Goal: Information Seeking & Learning: Learn about a topic

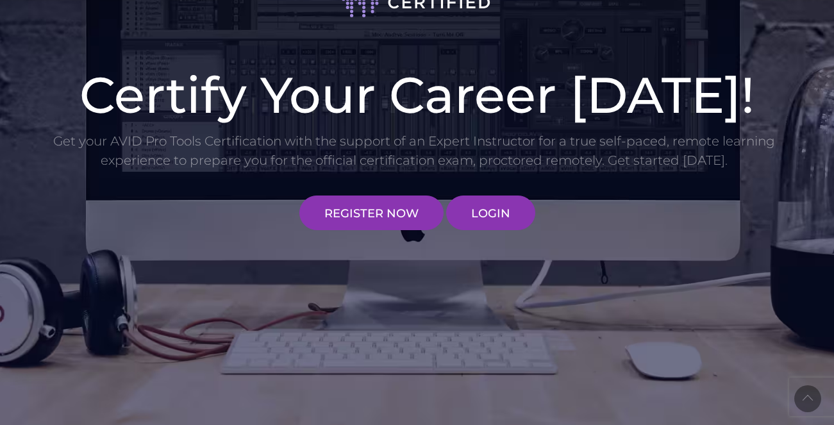
scroll to position [64, 0]
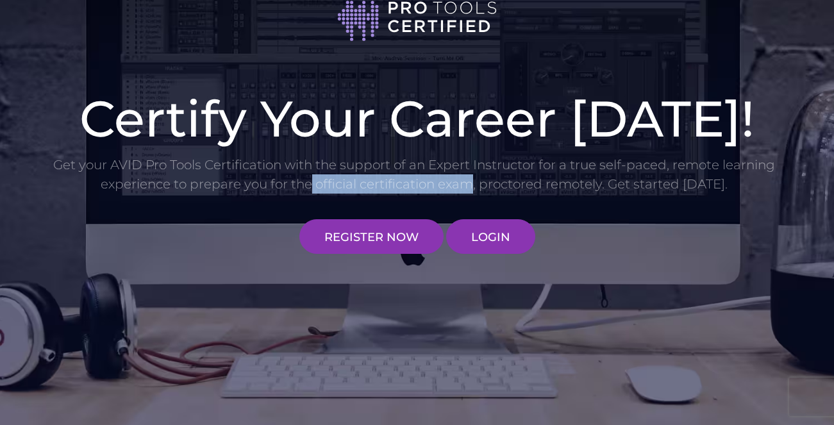
drag, startPoint x: 314, startPoint y: 183, endPoint x: 473, endPoint y: 192, distance: 158.7
click at [473, 192] on p "Get your AVID Pro Tools Certification with the support of an Expert Instructor …" at bounding box center [414, 174] width 725 height 38
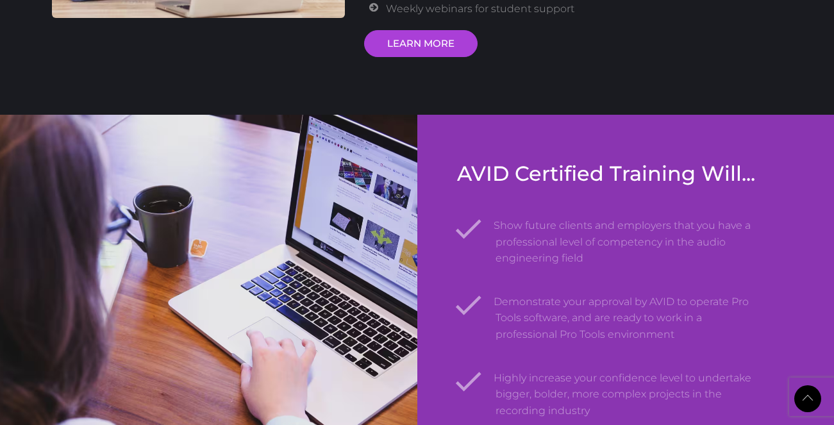
scroll to position [1897, 0]
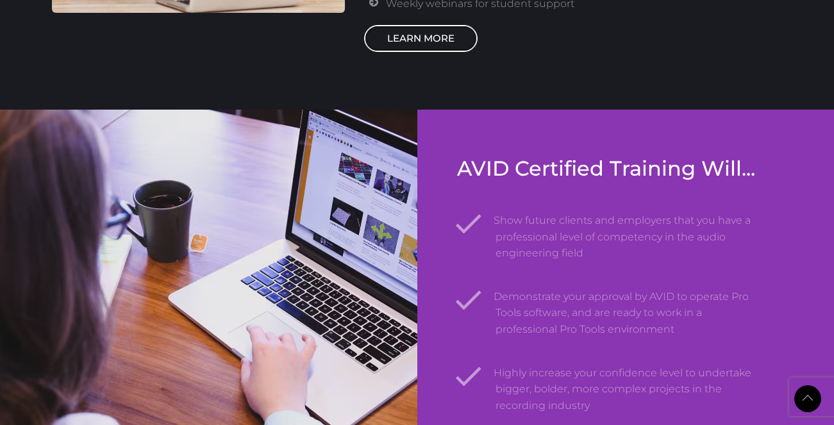
click at [434, 46] on link "LEARN MORE" at bounding box center [421, 38] width 114 height 27
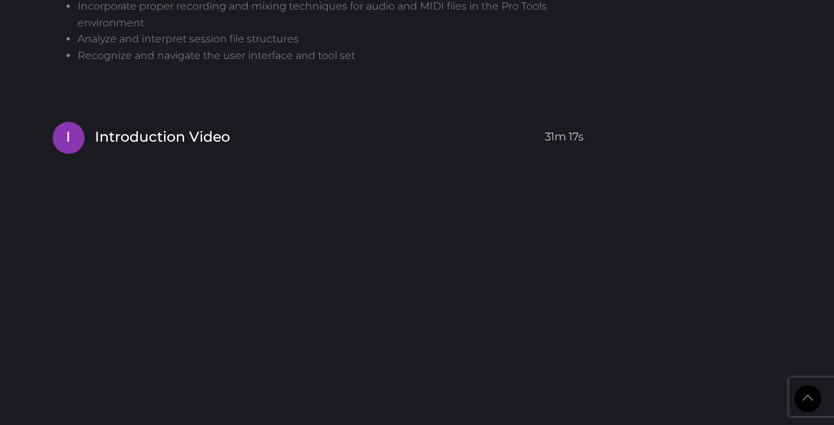
scroll to position [1094, 0]
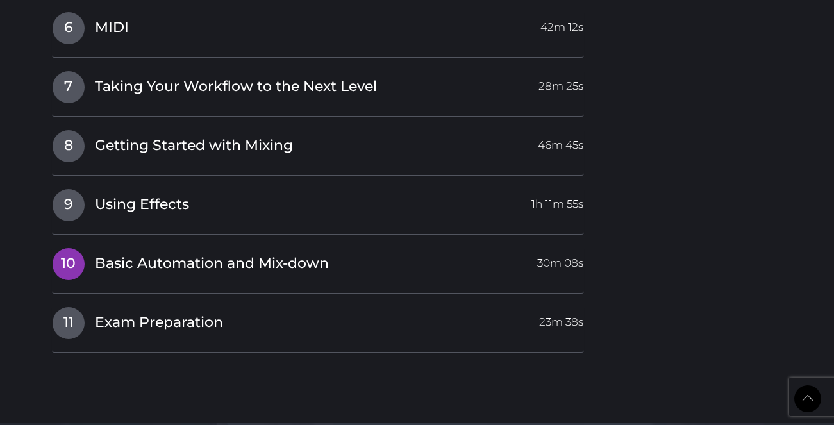
click at [257, 264] on span "Basic Automation and Mix-down" at bounding box center [212, 264] width 234 height 20
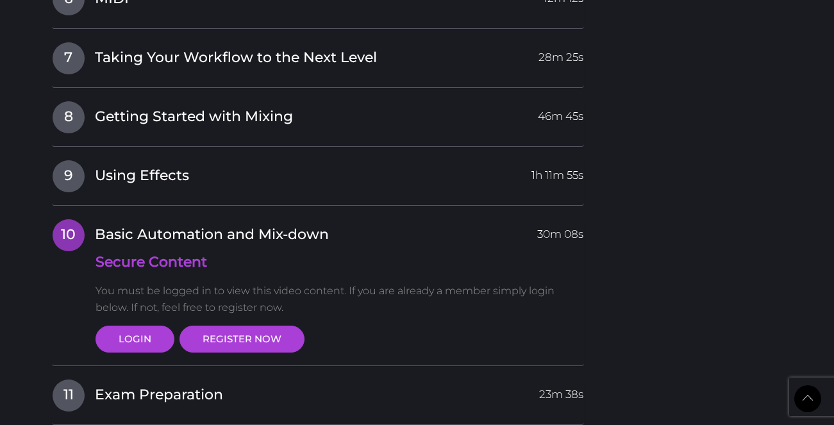
scroll to position [1547, 0]
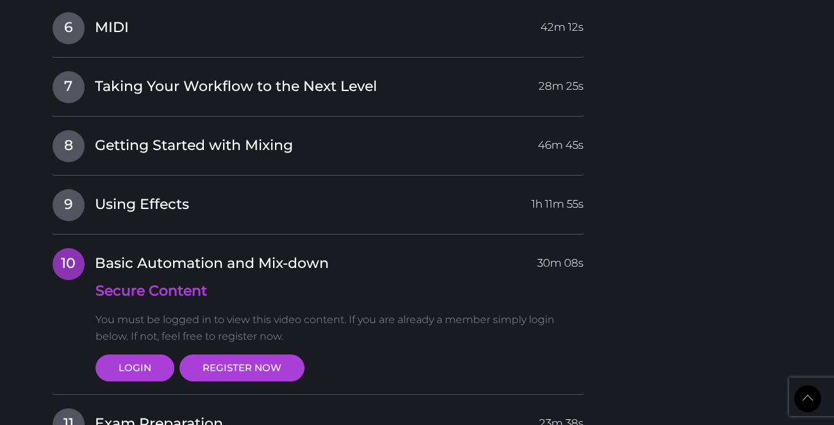
click at [257, 264] on span "Basic Automation and Mix-down" at bounding box center [212, 264] width 234 height 20
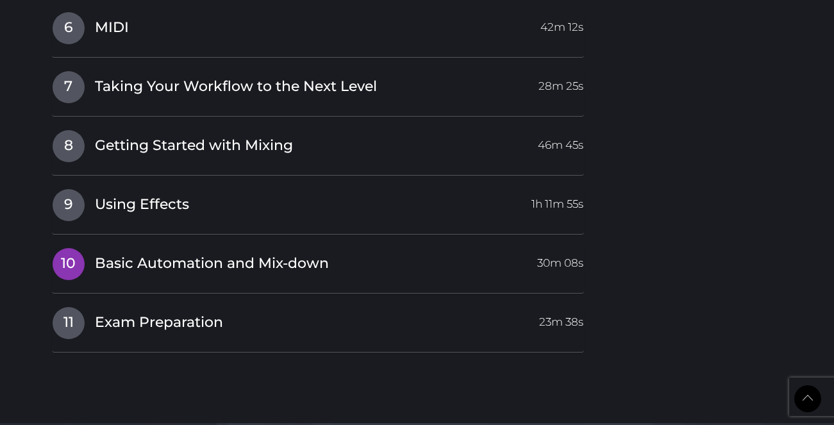
click at [257, 264] on span "Basic Automation and Mix-down" at bounding box center [212, 264] width 234 height 20
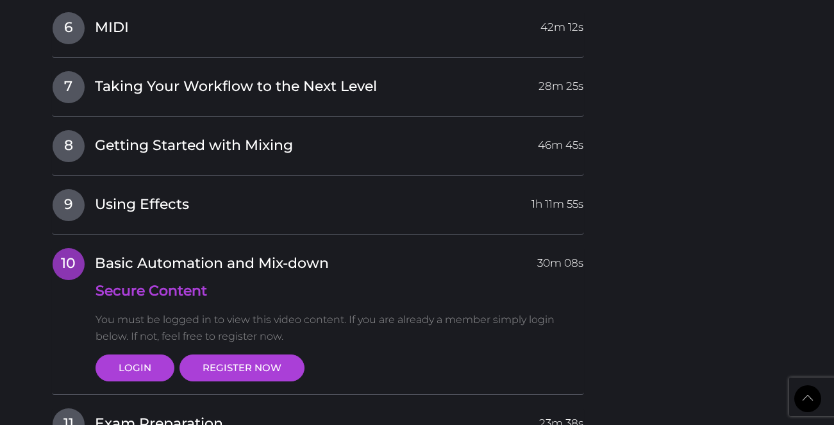
click at [257, 264] on span "Basic Automation and Mix-down" at bounding box center [212, 264] width 234 height 20
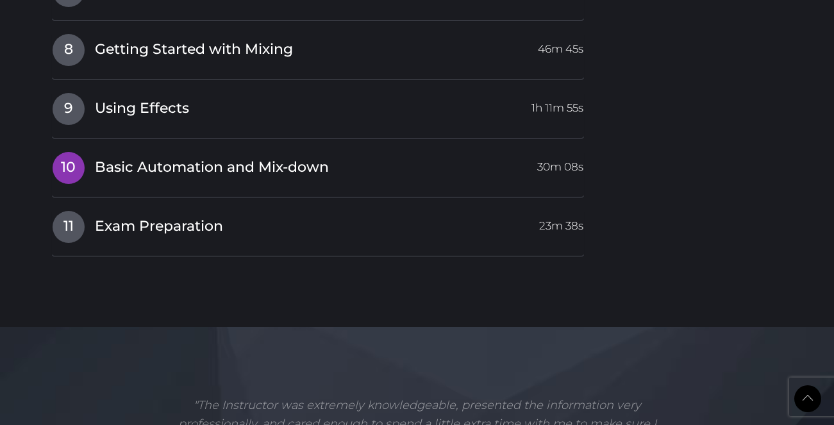
scroll to position [1654, 0]
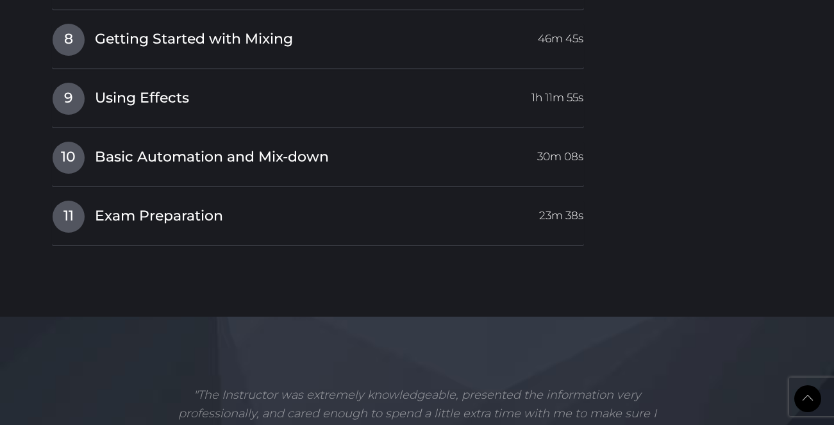
click at [187, 219] on span "Exam Preparation" at bounding box center [159, 217] width 128 height 20
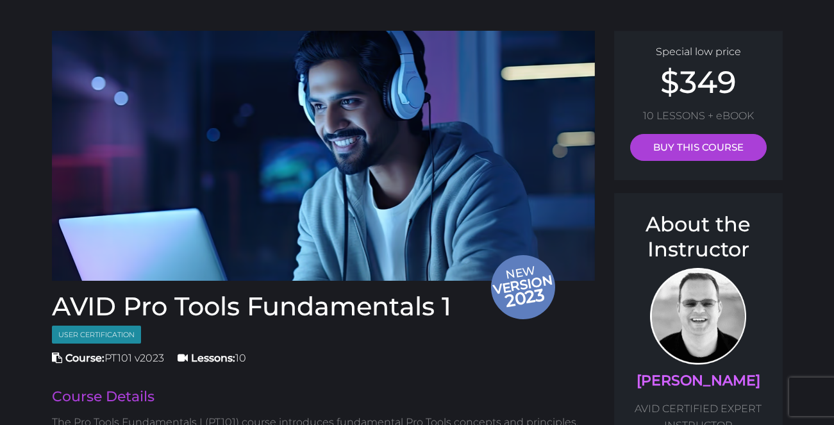
scroll to position [0, 0]
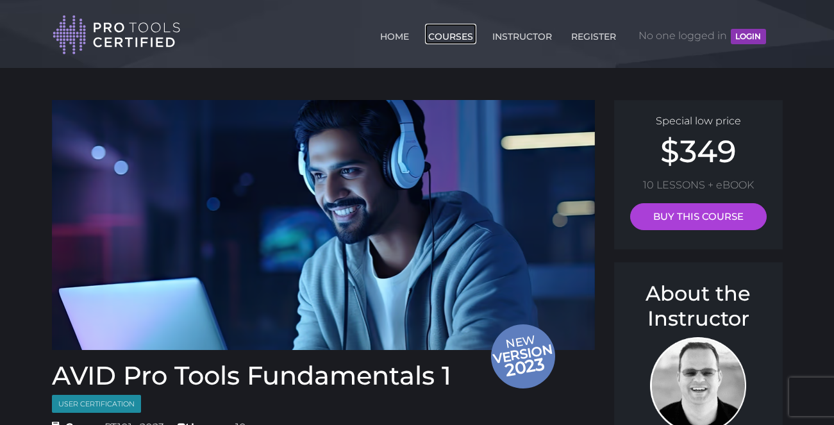
click at [470, 35] on link "COURSES" at bounding box center [450, 34] width 51 height 21
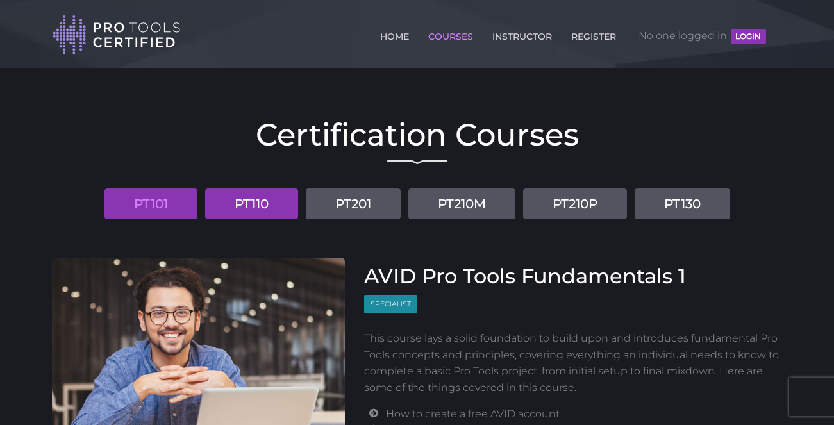
click at [269, 207] on link "PT110" at bounding box center [251, 204] width 93 height 31
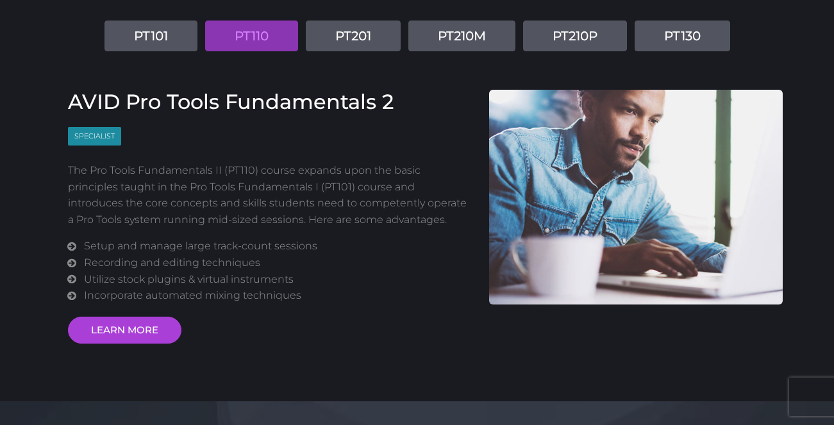
scroll to position [169, 0]
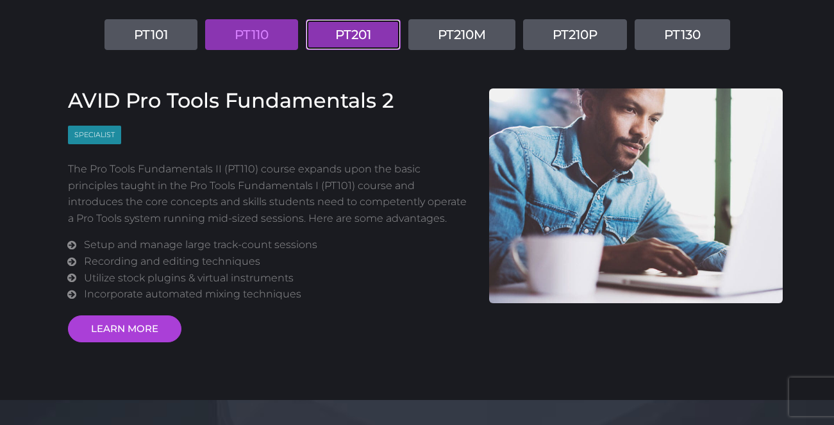
click at [373, 31] on link "PT201" at bounding box center [353, 34] width 95 height 31
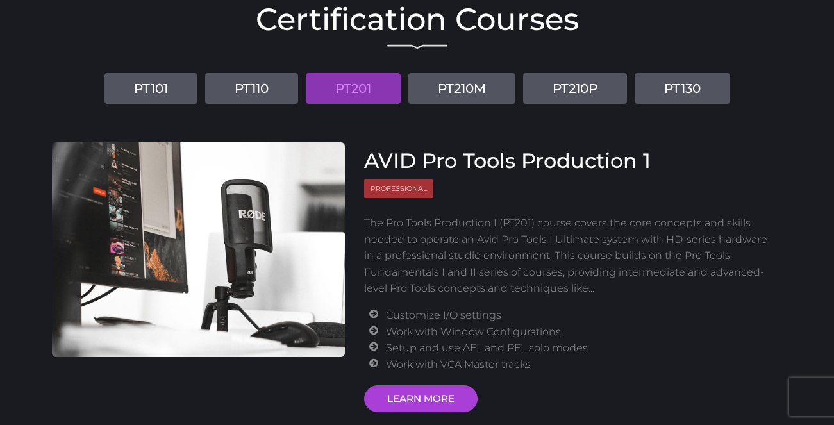
scroll to position [103, 0]
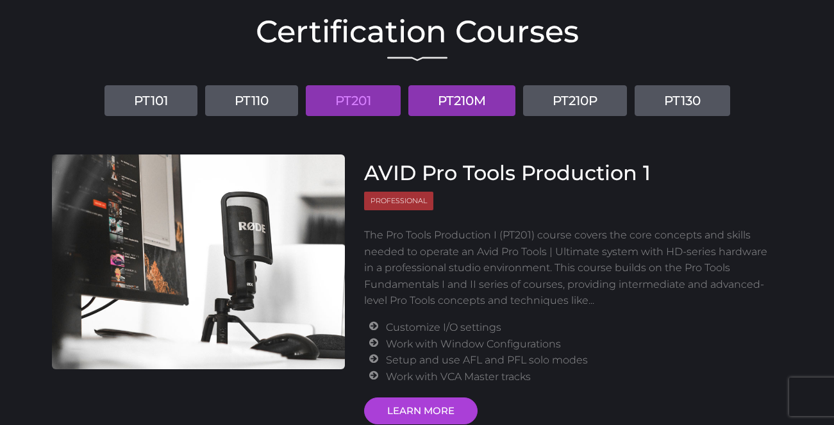
click at [477, 105] on link "PT210M" at bounding box center [462, 100] width 107 height 31
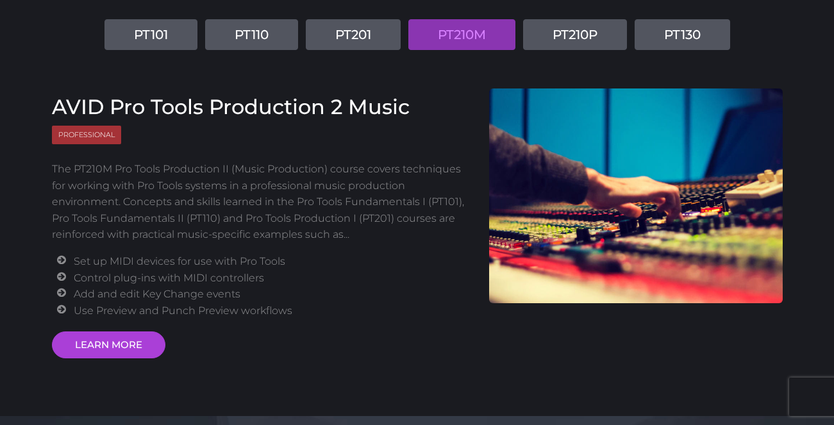
scroll to position [171, 0]
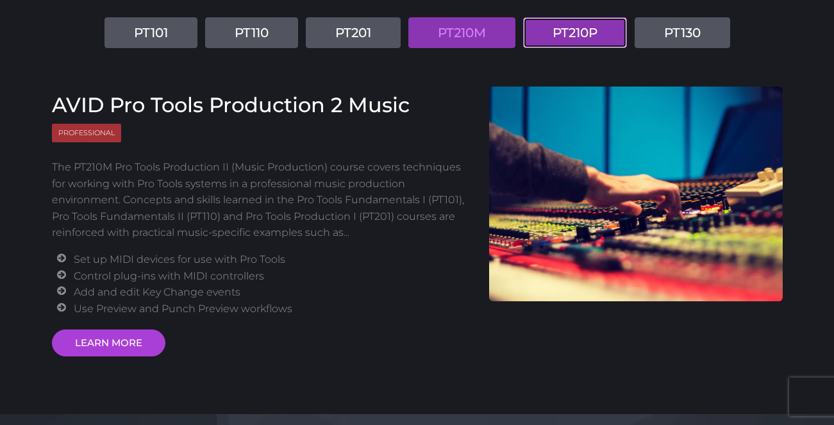
click at [589, 24] on link "PT210P" at bounding box center [575, 32] width 104 height 31
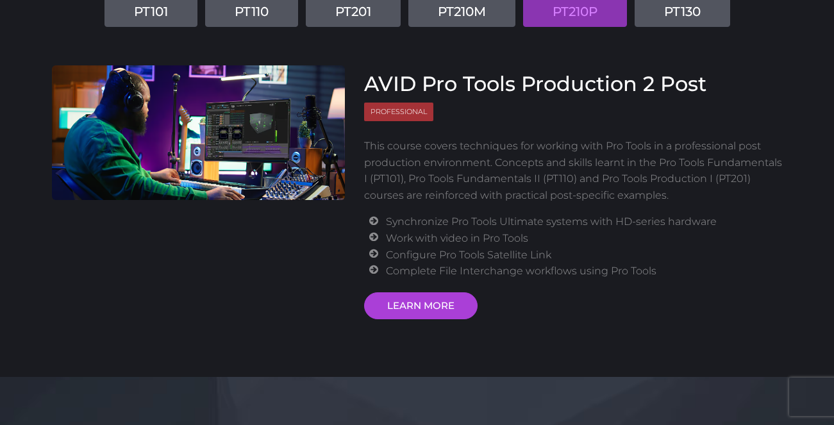
scroll to position [173, 0]
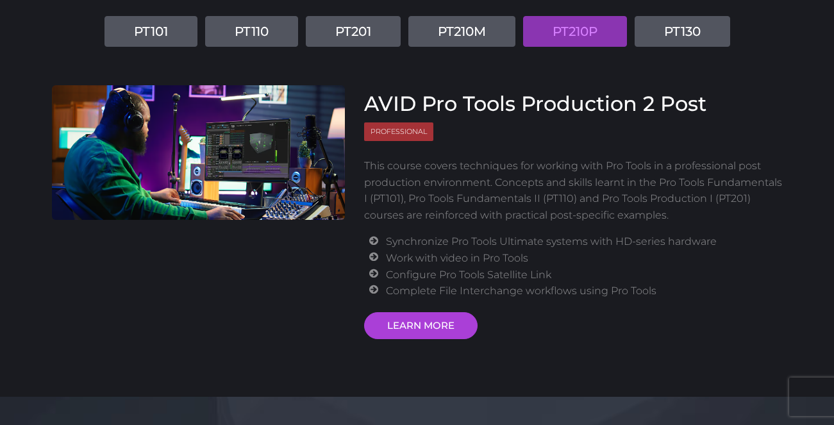
click at [677, 47] on div "Certification Courses PT101 PT110 PT201 PT210M PT210P PT130 AVID Pro Tools Fund…" at bounding box center [417, 139] width 750 height 399
click at [681, 38] on link "PT130" at bounding box center [683, 31] width 96 height 31
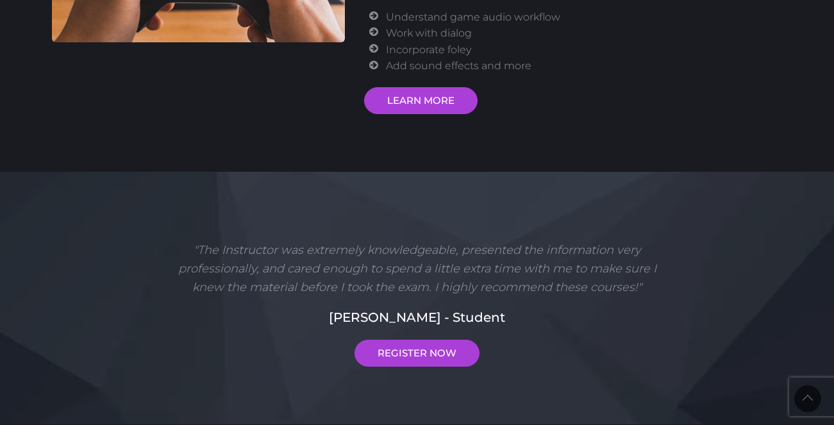
scroll to position [0, 0]
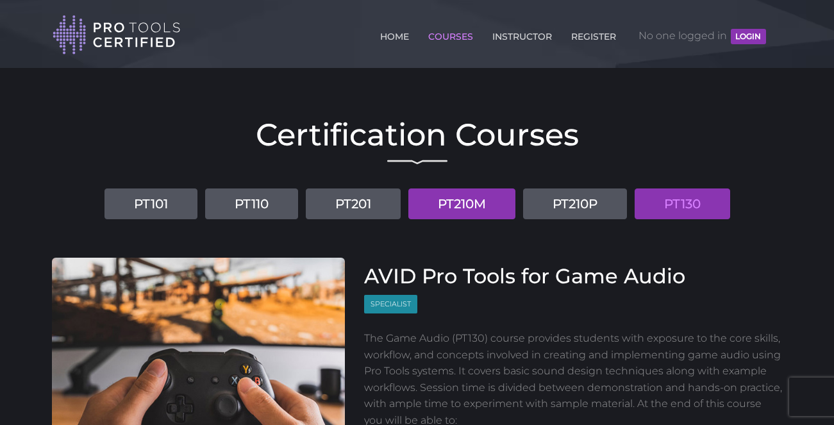
click at [494, 200] on link "PT210M" at bounding box center [462, 204] width 107 height 31
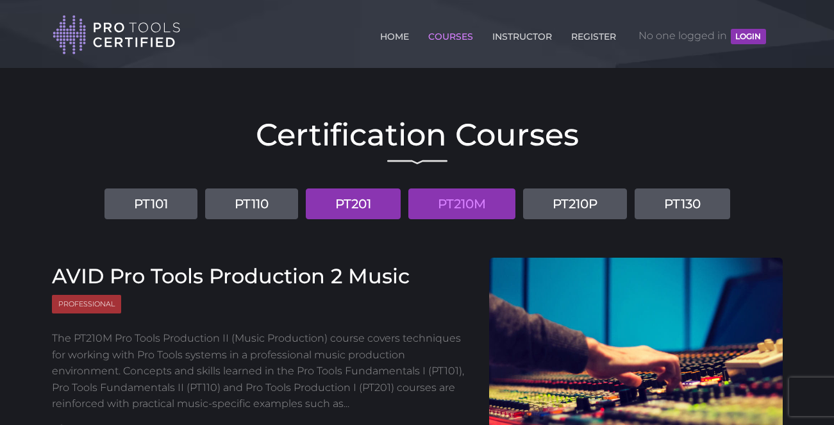
click at [376, 202] on link "PT201" at bounding box center [353, 204] width 95 height 31
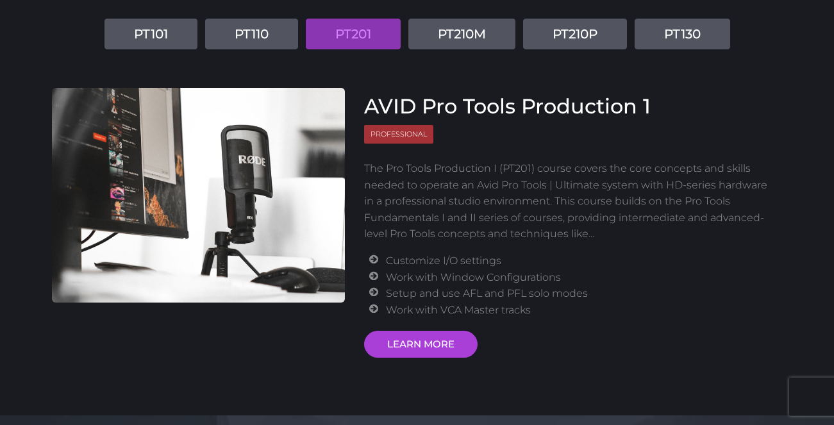
scroll to position [312, 0]
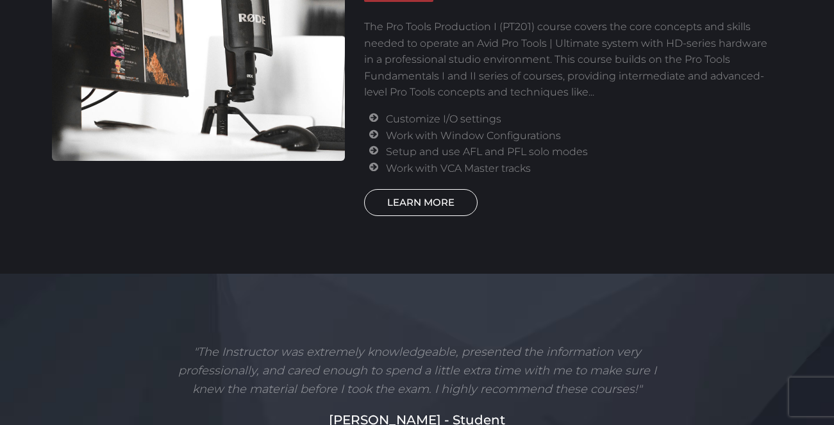
click at [403, 199] on link "LEARN MORE" at bounding box center [421, 202] width 114 height 27
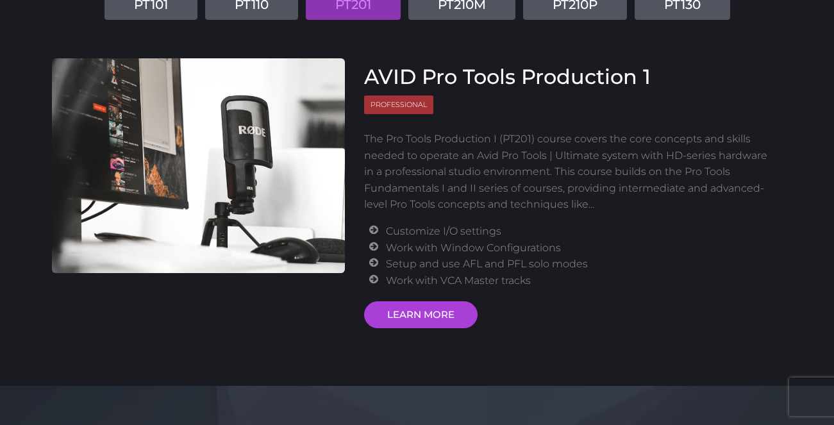
scroll to position [0, 0]
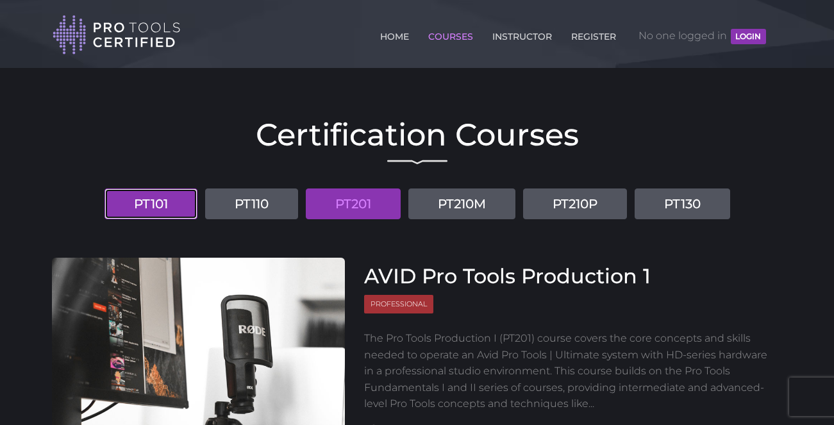
click at [169, 192] on link "PT101" at bounding box center [151, 204] width 93 height 31
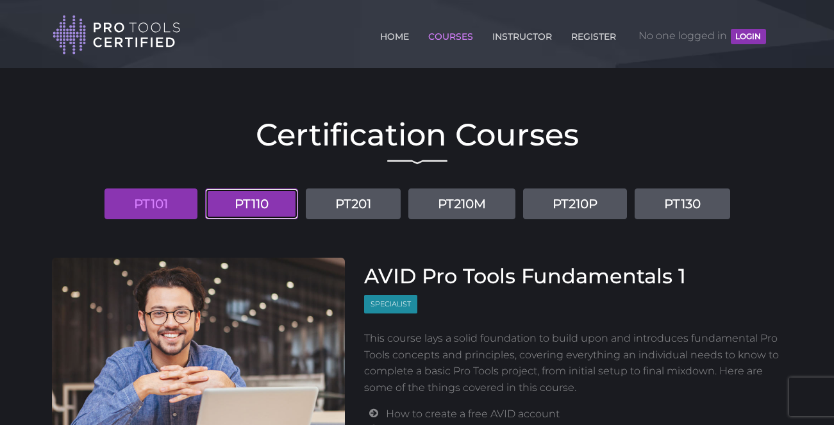
click at [269, 210] on link "PT110" at bounding box center [251, 204] width 93 height 31
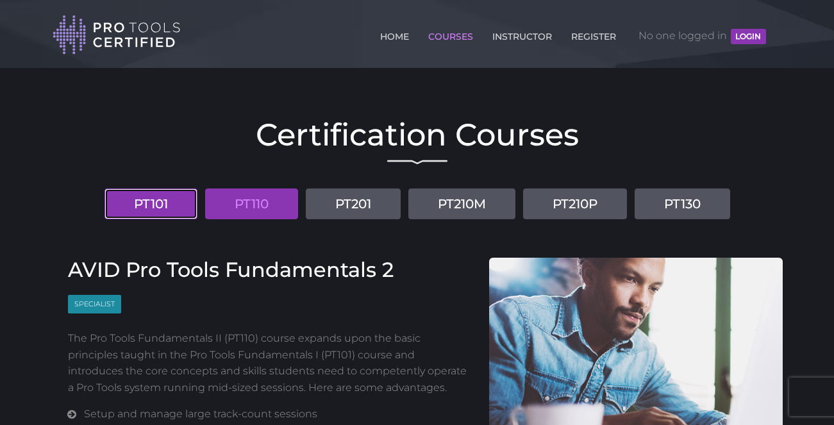
click at [174, 205] on link "PT101" at bounding box center [151, 204] width 93 height 31
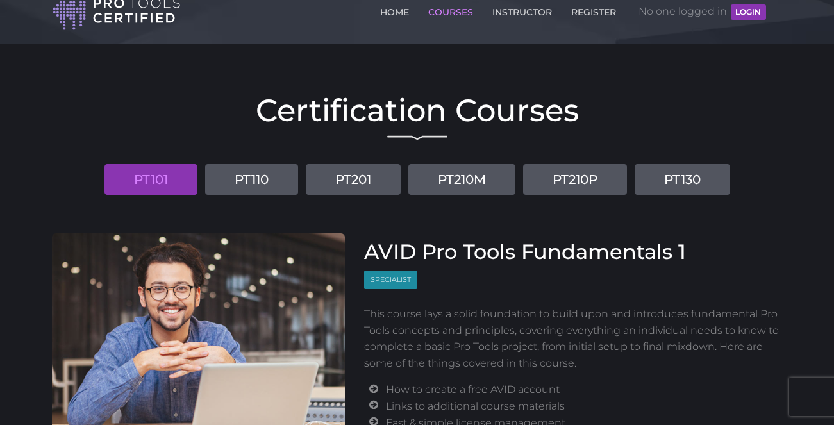
scroll to position [34, 0]
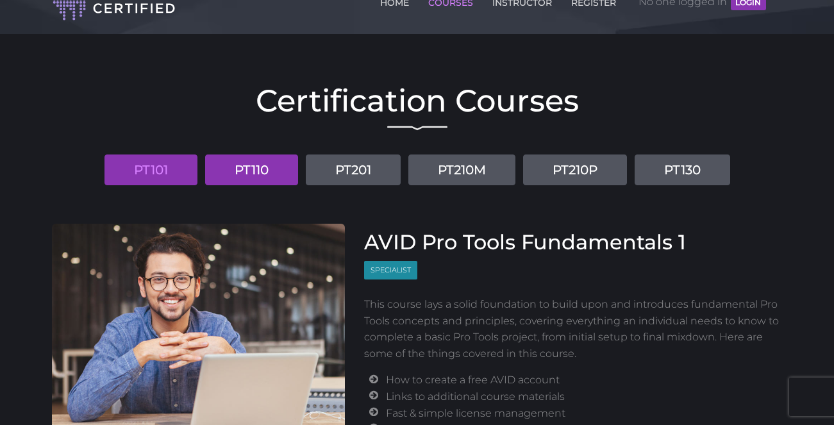
click at [279, 172] on link "PT110" at bounding box center [251, 170] width 93 height 31
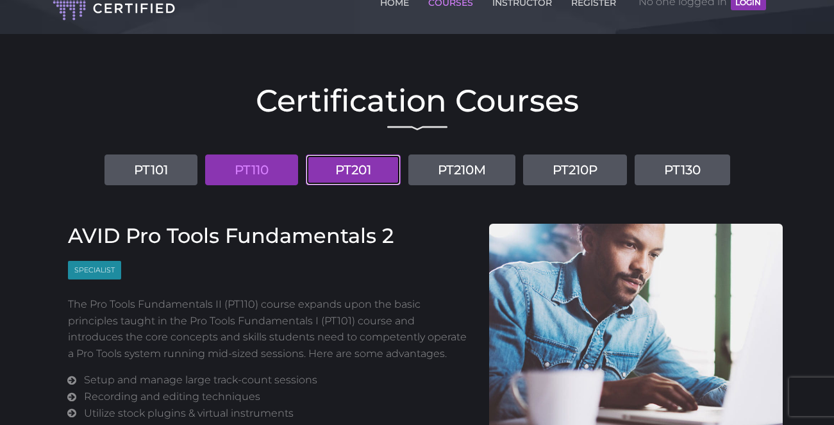
click at [359, 174] on link "PT201" at bounding box center [353, 170] width 95 height 31
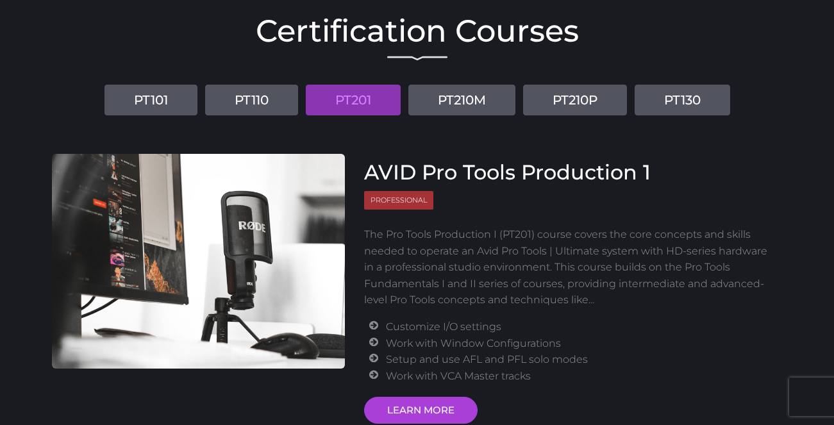
scroll to position [4, 0]
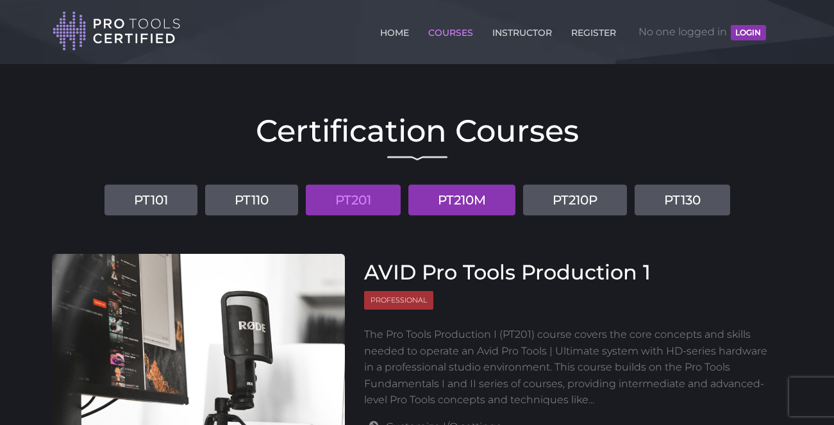
click at [477, 190] on link "PT210M" at bounding box center [462, 200] width 107 height 31
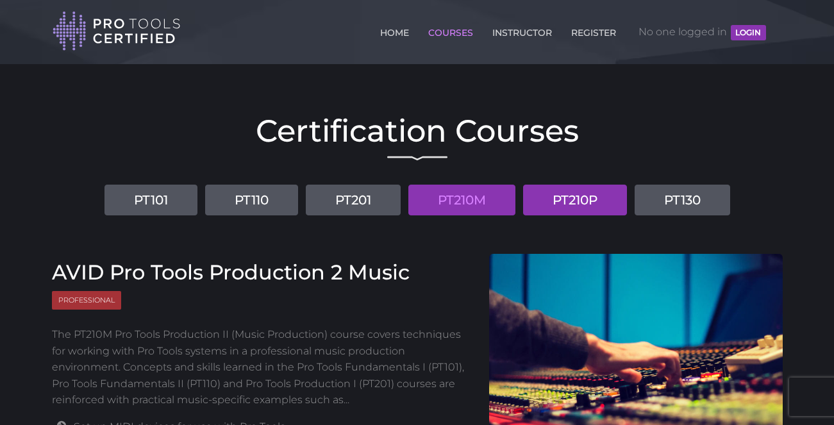
click at [564, 202] on link "PT210P" at bounding box center [575, 200] width 104 height 31
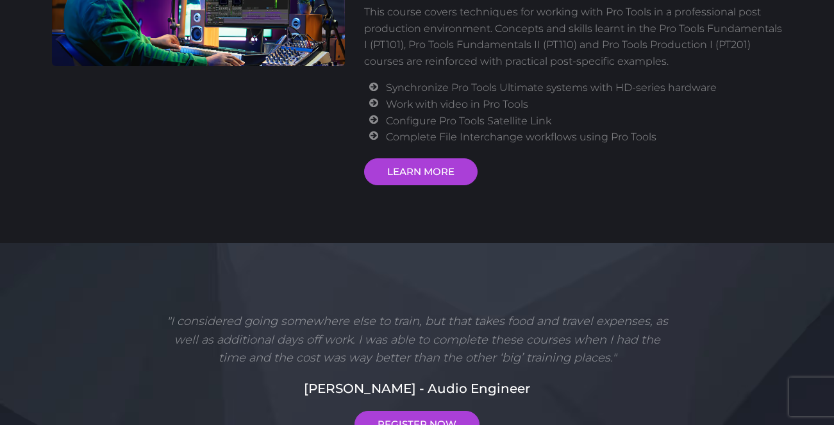
scroll to position [0, 0]
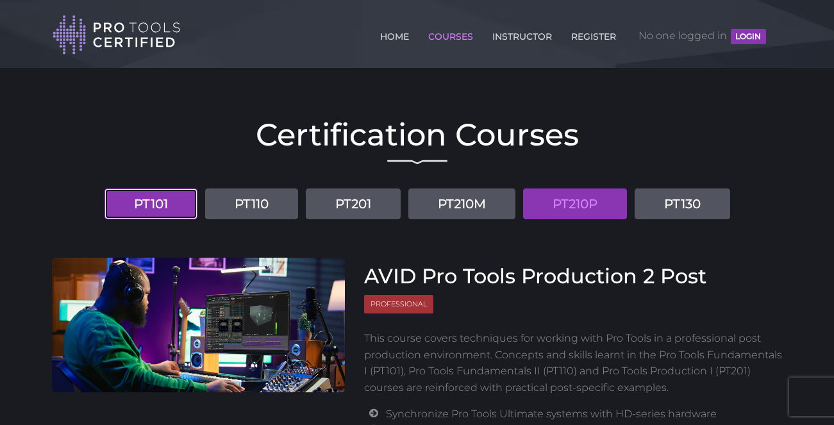
click at [164, 207] on link "PT101" at bounding box center [151, 204] width 93 height 31
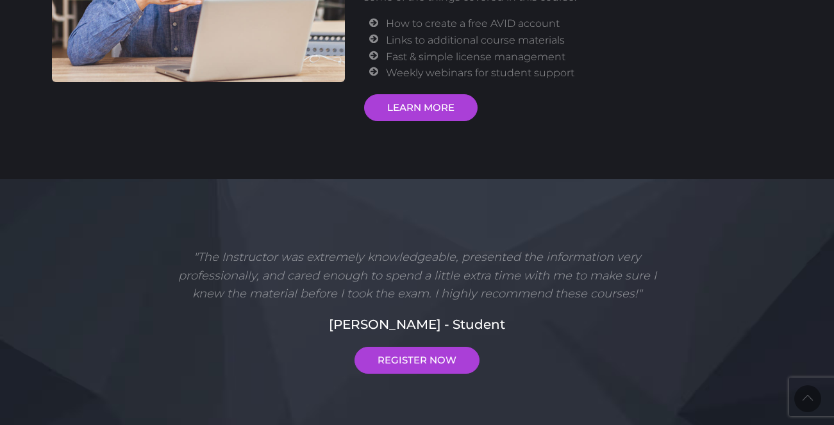
scroll to position [328, 0]
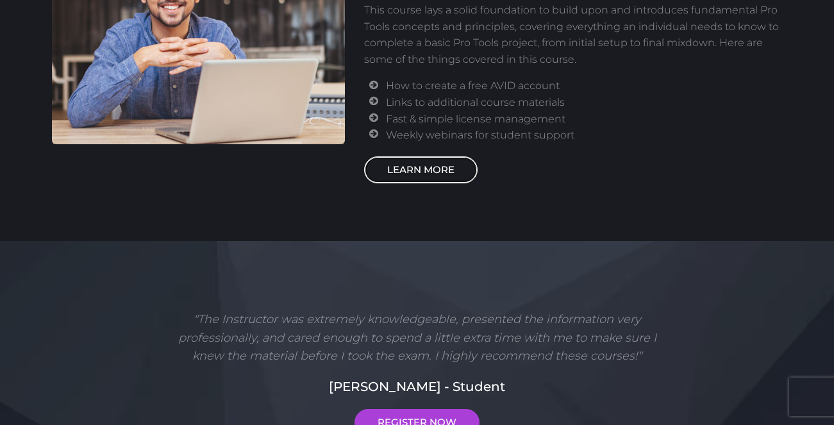
click at [436, 182] on link "LEARN MORE" at bounding box center [421, 170] width 114 height 27
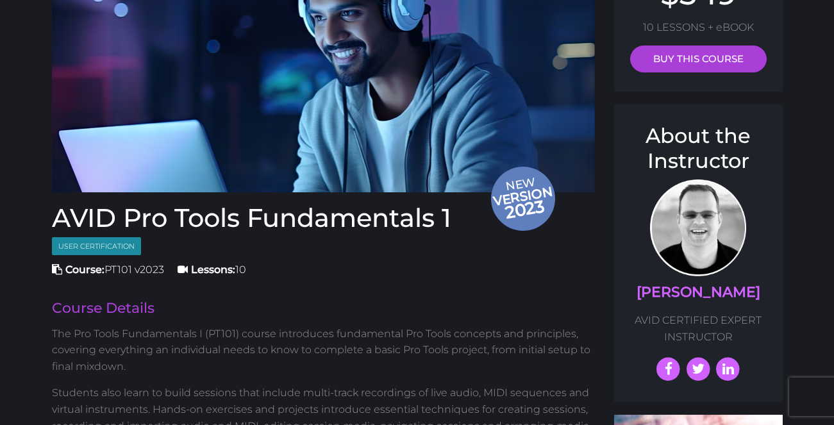
scroll to position [185, 0]
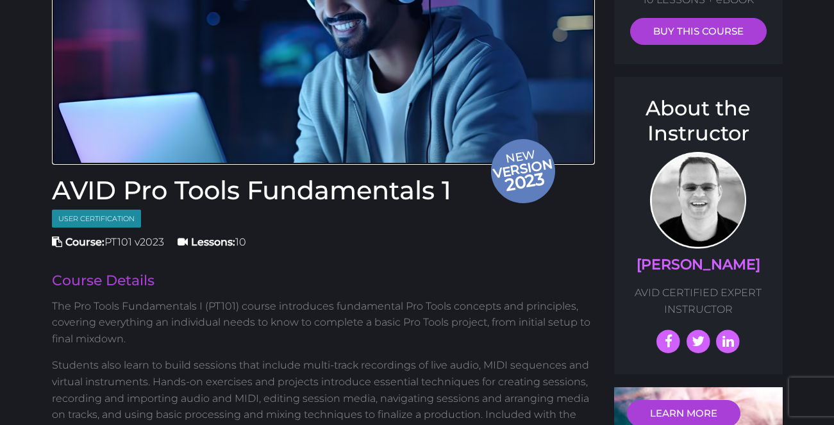
click at [509, 176] on span "2023" at bounding box center [524, 181] width 67 height 31
